Goal: Navigation & Orientation: Find specific page/section

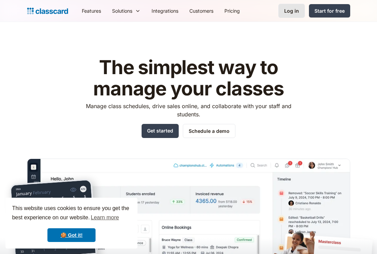
click at [290, 10] on div "Log in" at bounding box center [291, 10] width 15 height 7
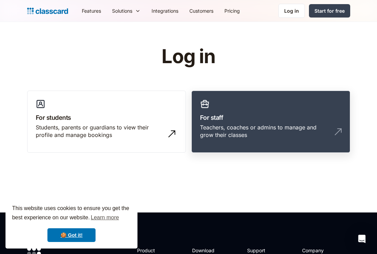
click at [230, 117] on h3 "For staff" at bounding box center [270, 117] width 141 height 9
